Goal: Task Accomplishment & Management: Use online tool/utility

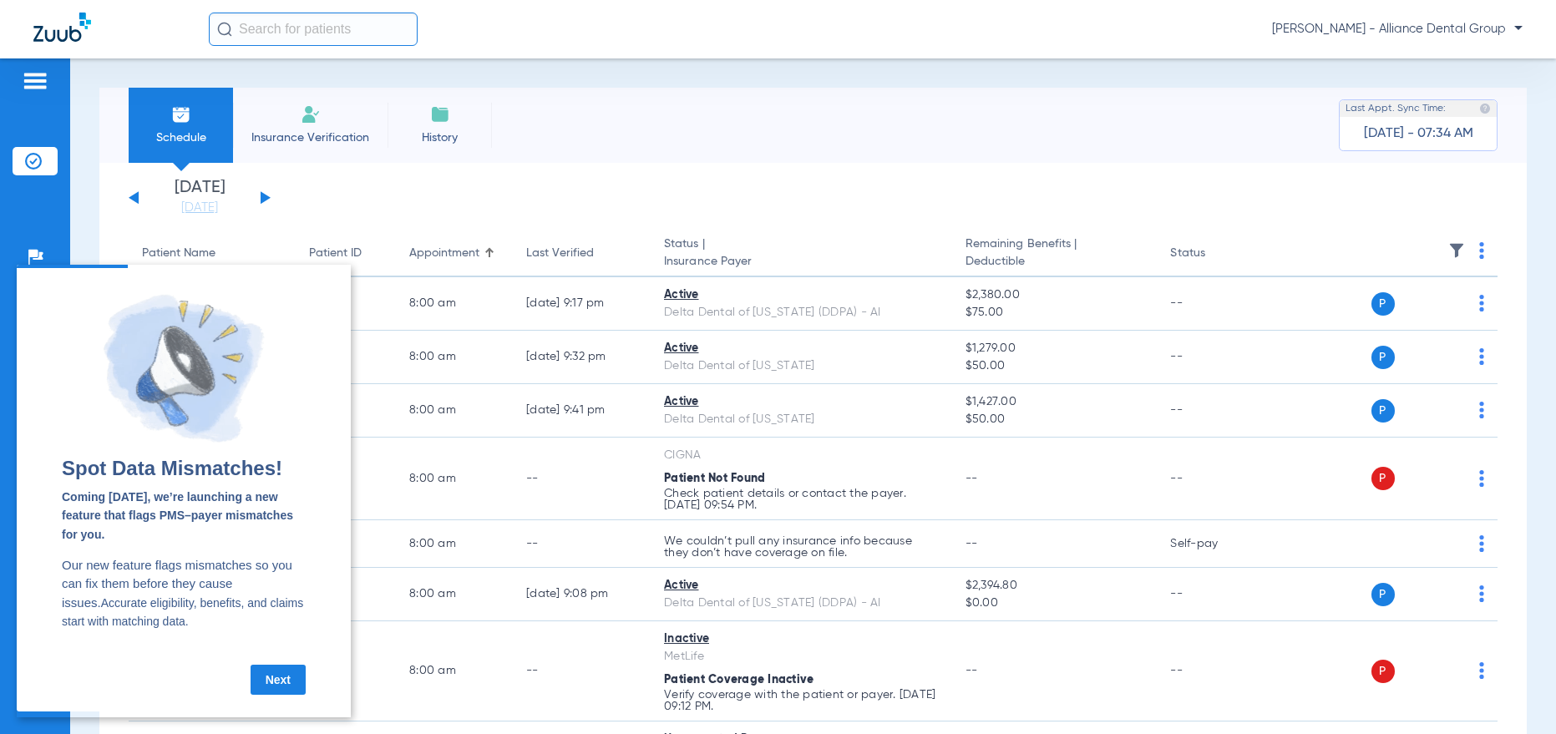
click at [266, 683] on link "Next" at bounding box center [278, 680] width 55 height 30
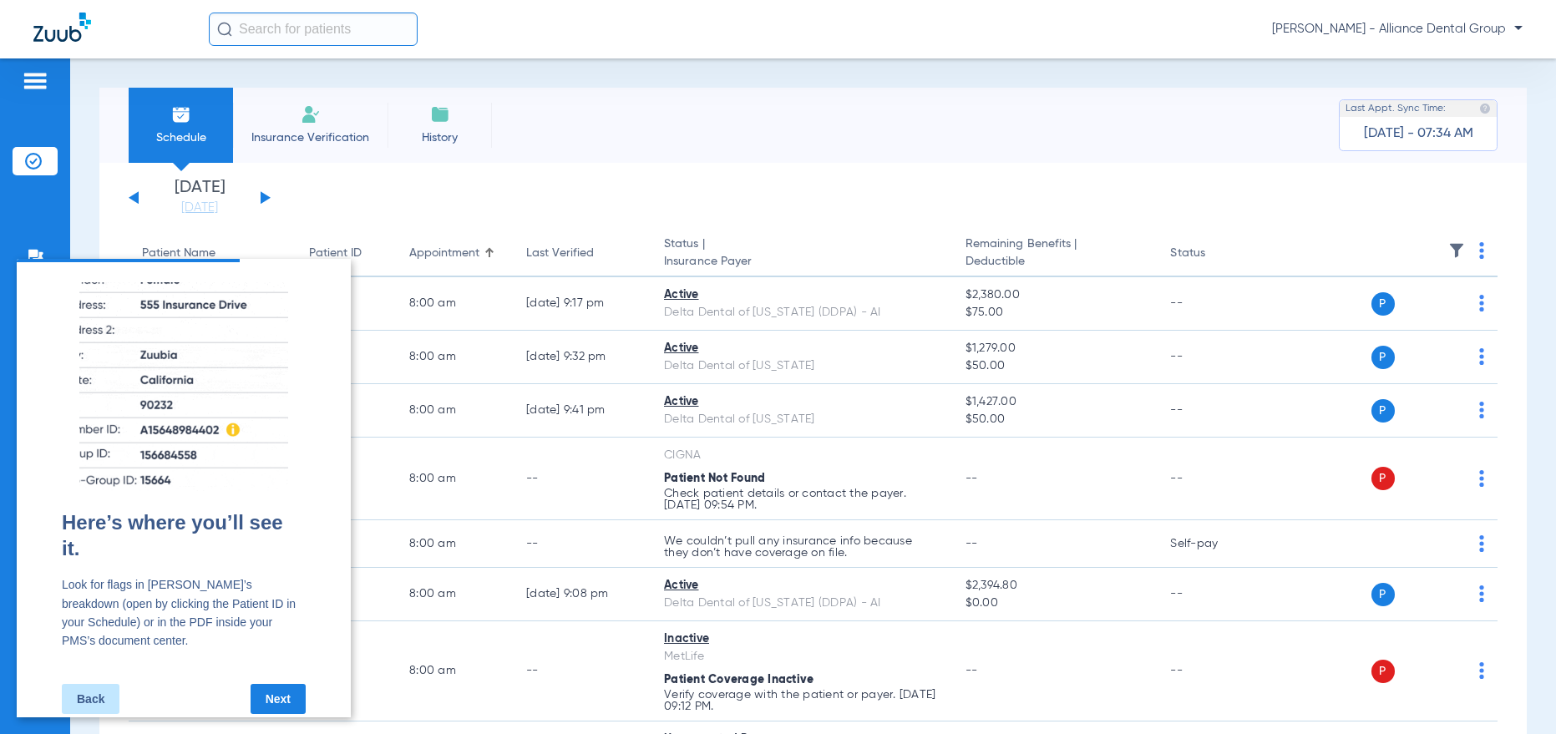
click at [281, 684] on link "Next" at bounding box center [278, 699] width 55 height 30
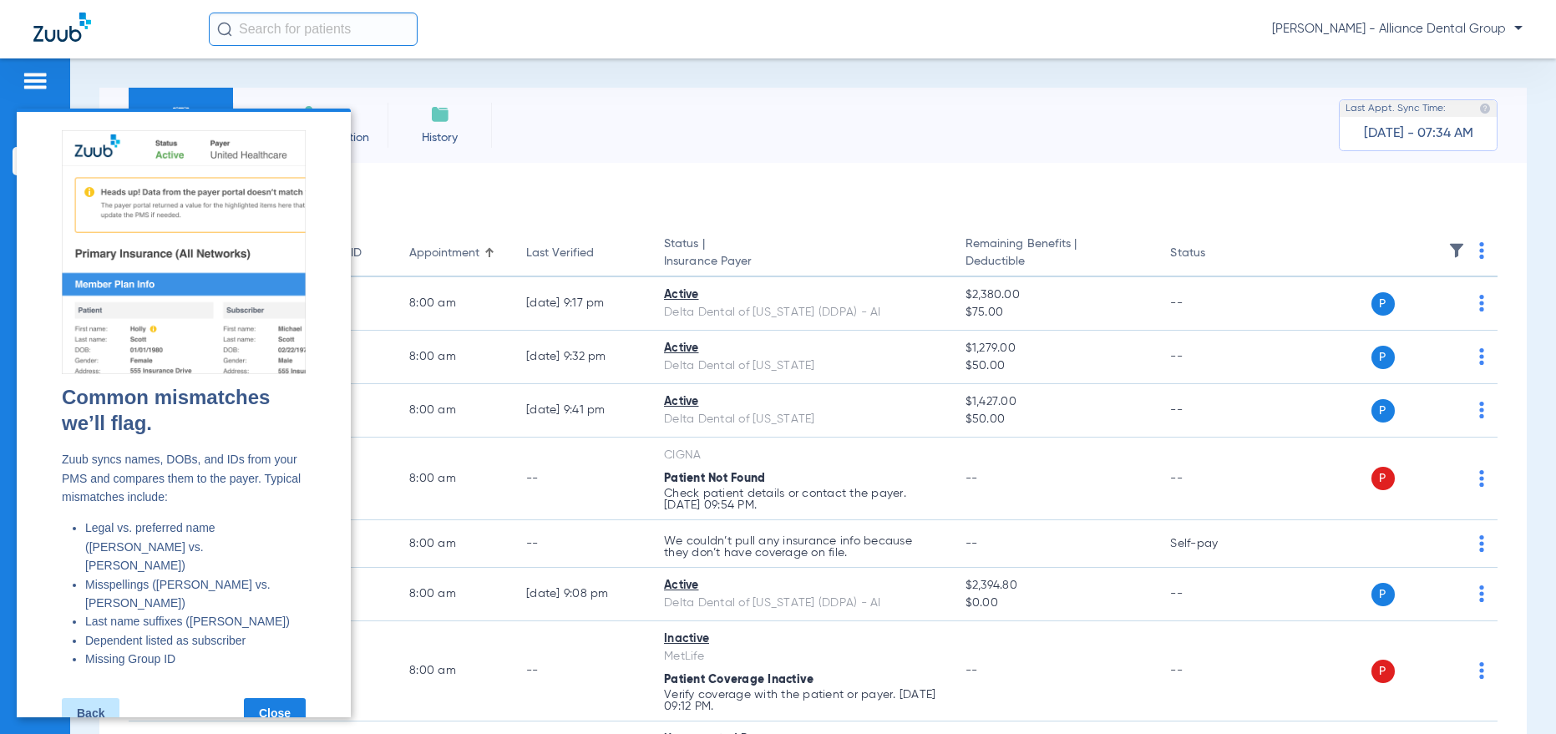
click at [277, 698] on link "Close" at bounding box center [275, 713] width 62 height 30
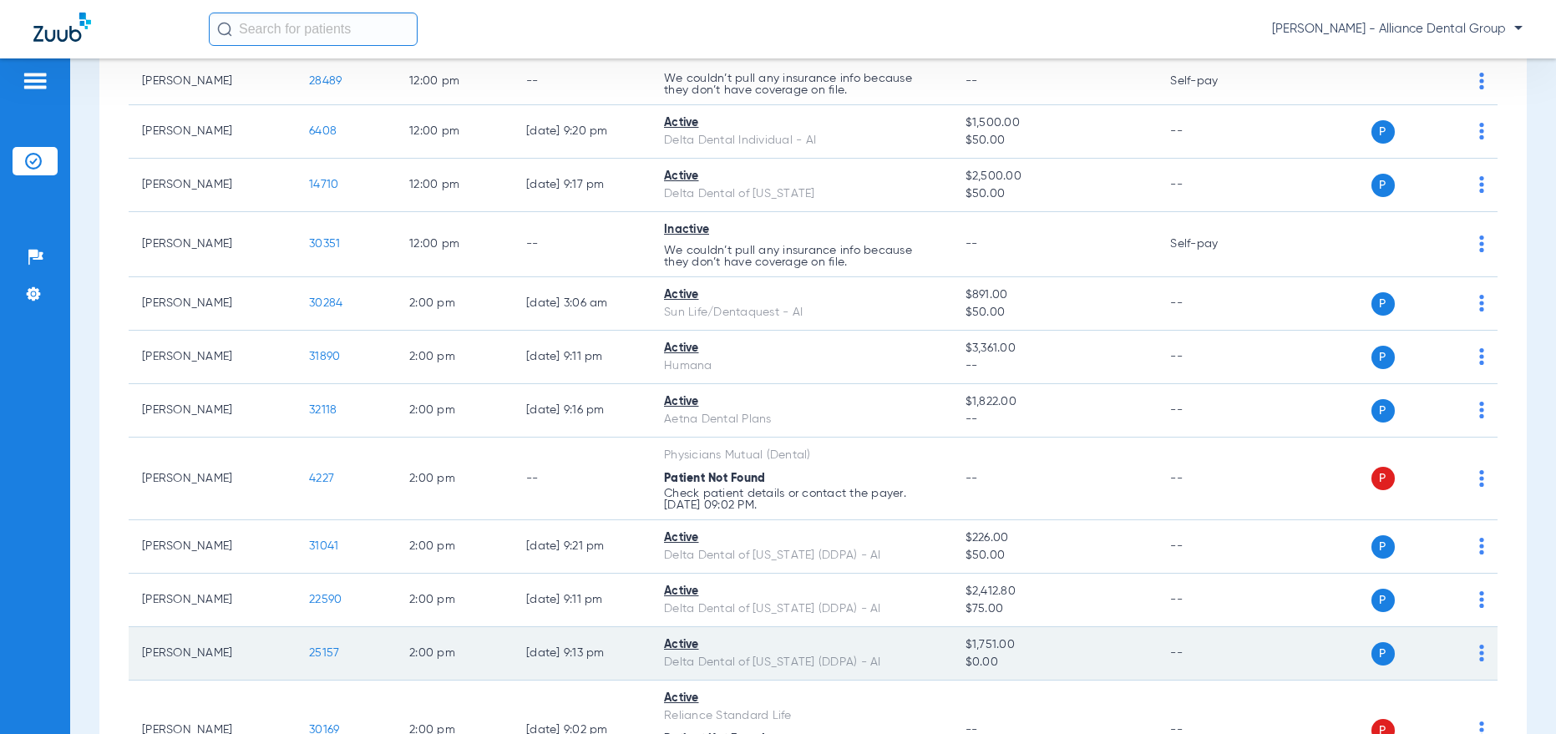
scroll to position [1921, 0]
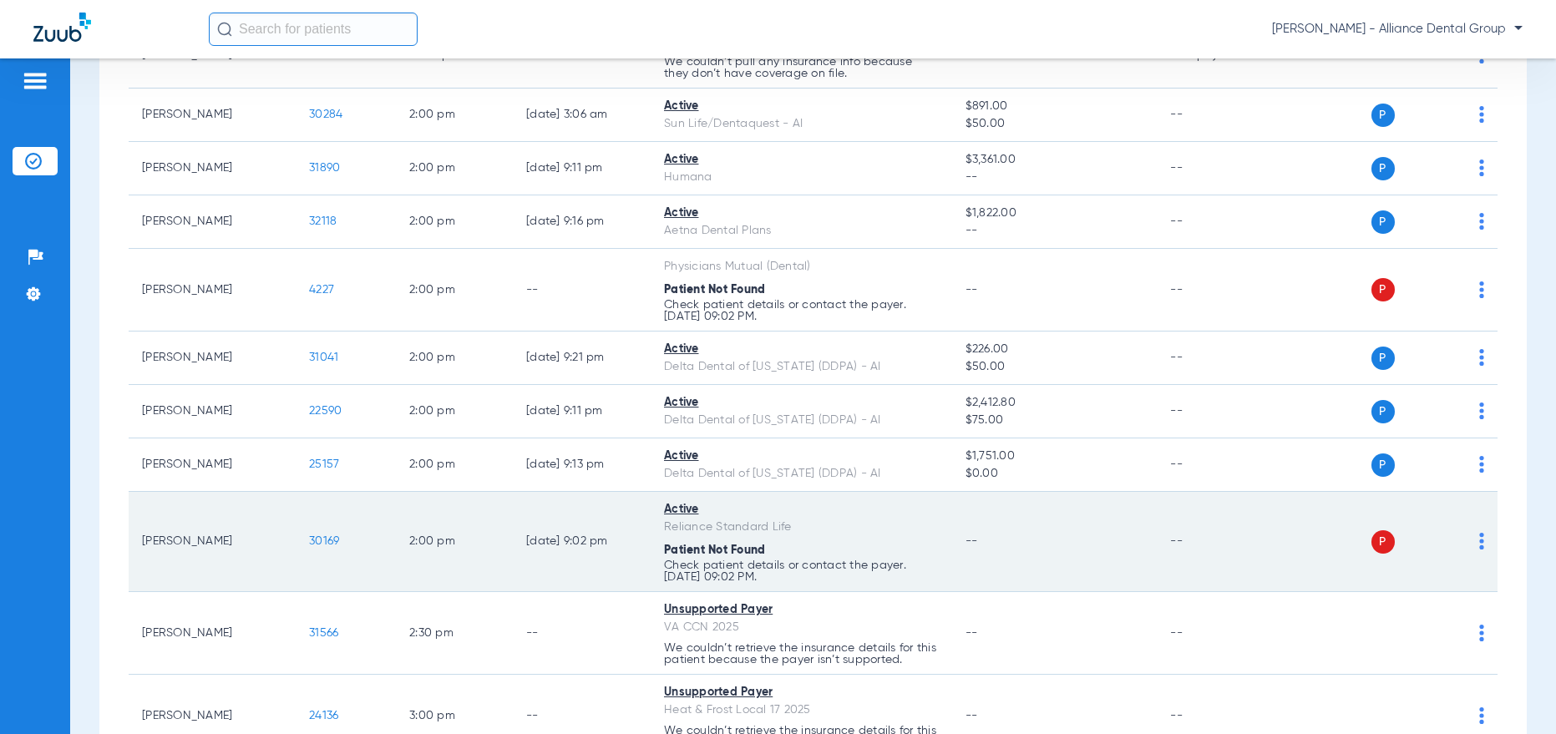
click at [1479, 542] on img at bounding box center [1481, 541] width 5 height 17
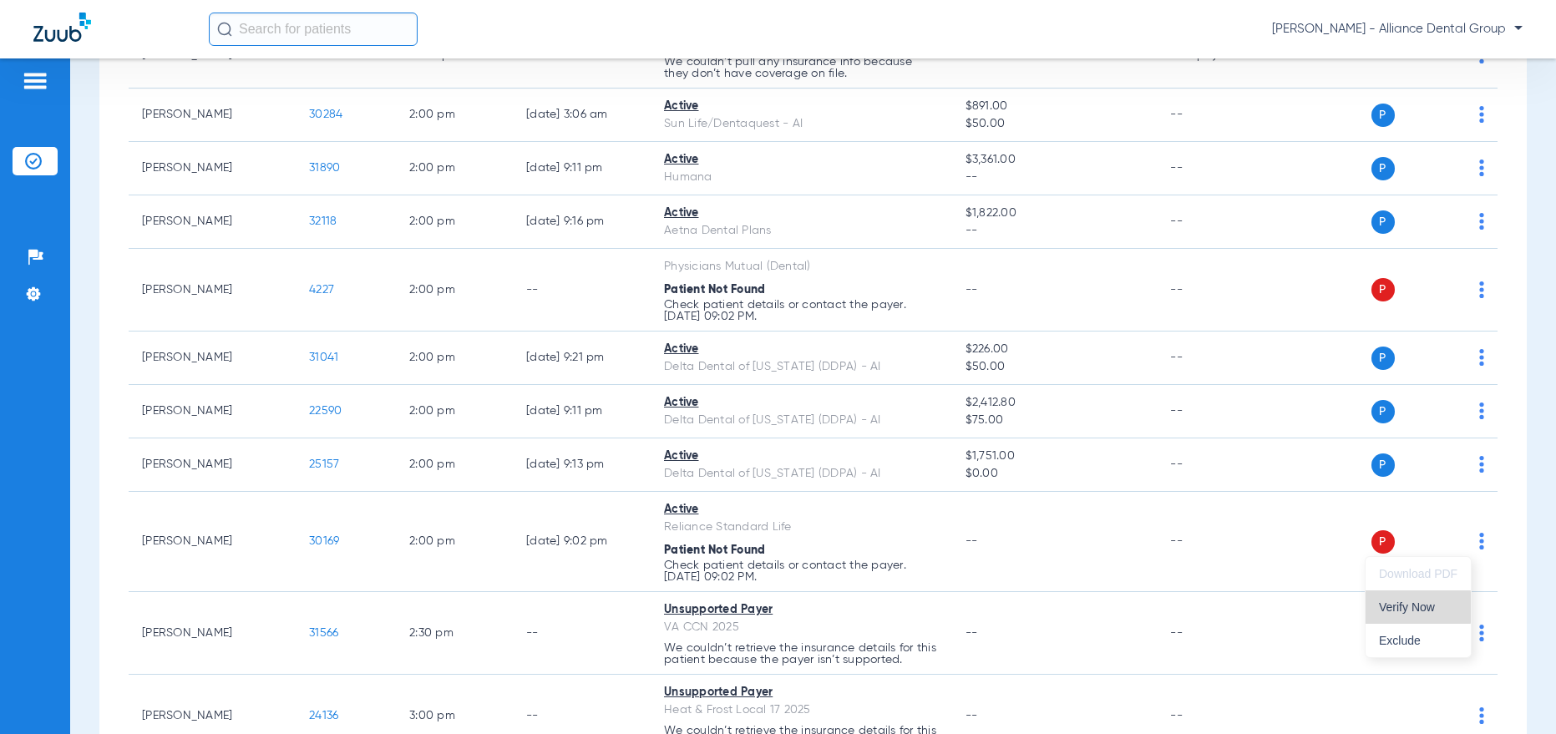
click at [1398, 607] on span "Verify Now" at bounding box center [1418, 607] width 79 height 12
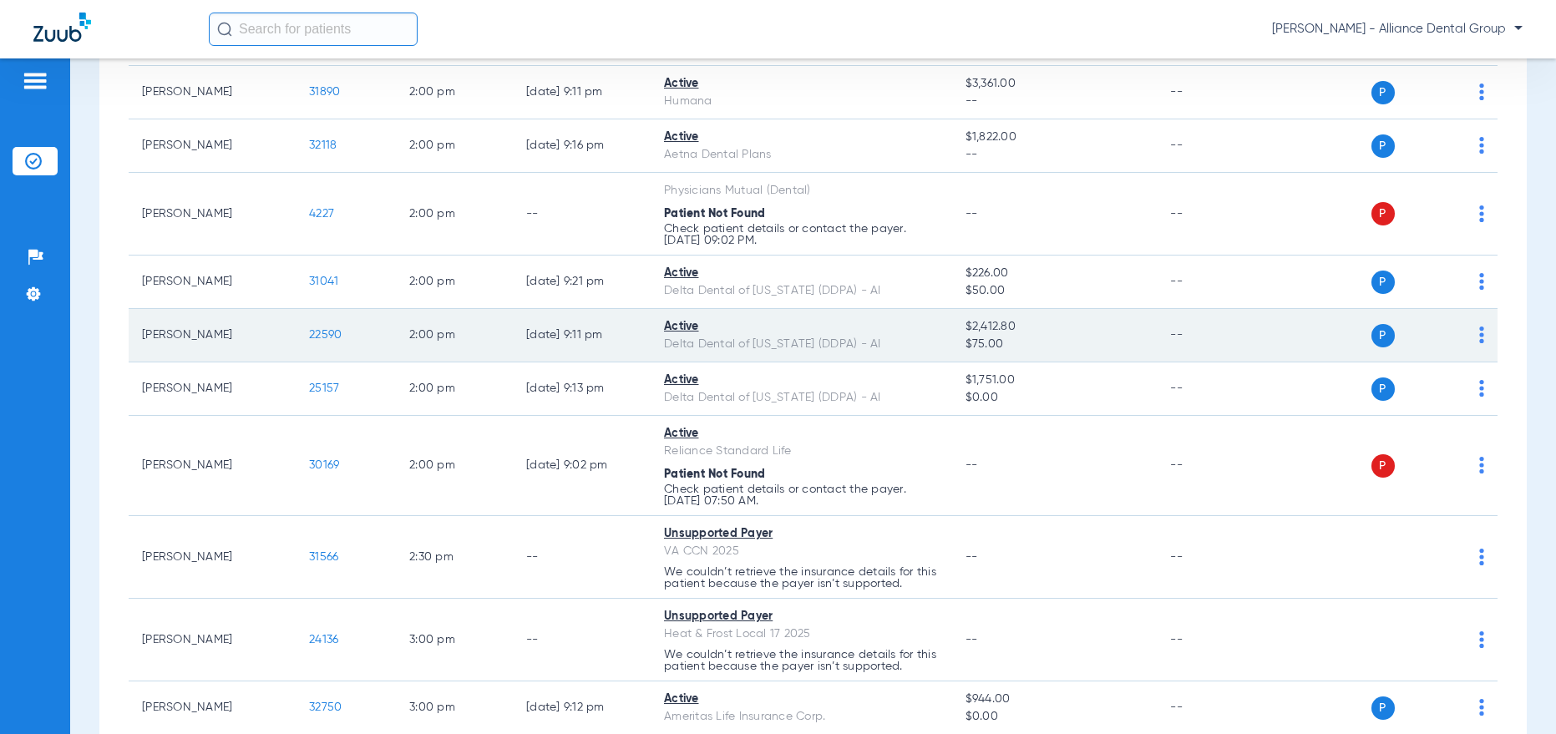
scroll to position [1914, 0]
